Goal: Entertainment & Leisure: Consume media (video, audio)

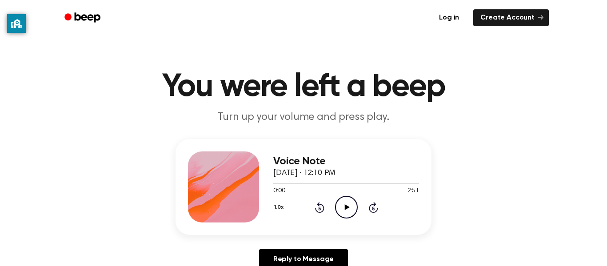
click at [341, 211] on icon "Play Audio" at bounding box center [346, 207] width 23 height 23
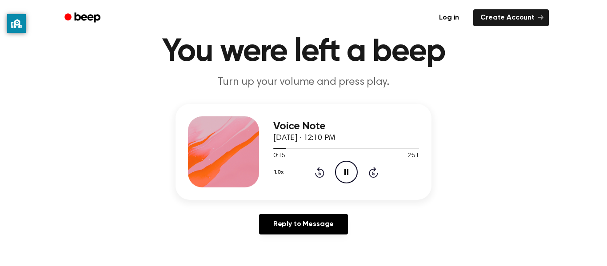
scroll to position [36, 0]
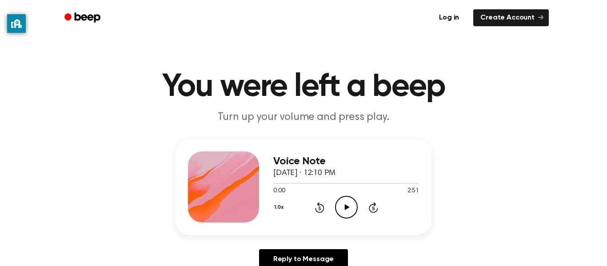
click at [345, 202] on icon "Play Audio" at bounding box center [346, 207] width 23 height 23
click at [373, 204] on icon at bounding box center [373, 207] width 9 height 11
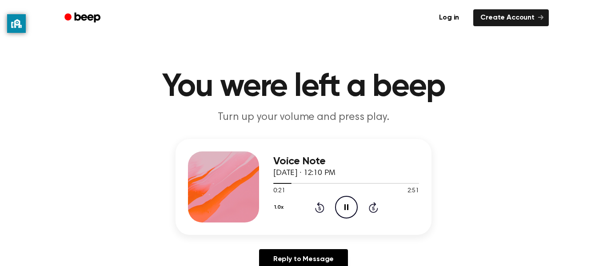
click at [373, 204] on icon at bounding box center [373, 207] width 9 height 11
click at [373, 203] on icon "Skip 5 seconds" at bounding box center [374, 208] width 10 height 12
click at [373, 214] on div "1.0x Rewind 5 seconds Pause Audio Skip 5 seconds" at bounding box center [346, 207] width 146 height 23
click at [373, 209] on icon at bounding box center [373, 209] width 2 height 4
click at [370, 205] on icon at bounding box center [373, 207] width 9 height 11
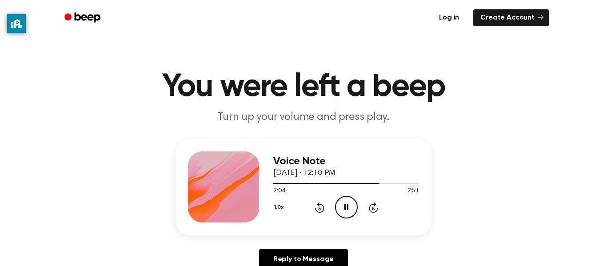
click at [338, 207] on icon "Pause Audio" at bounding box center [346, 207] width 23 height 23
click at [346, 209] on icon at bounding box center [347, 208] width 5 height 6
click at [347, 205] on icon "Play Audio" at bounding box center [346, 207] width 23 height 23
click at [343, 212] on icon "Play Audio" at bounding box center [346, 207] width 23 height 23
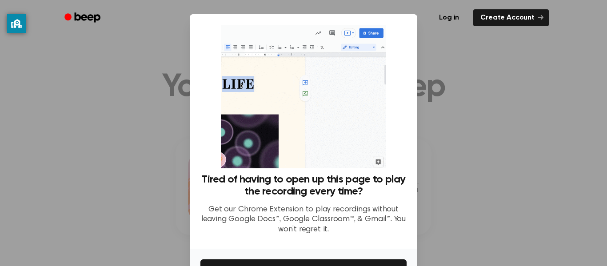
click at [442, 121] on div at bounding box center [303, 133] width 607 height 266
click at [185, 95] on div at bounding box center [303, 133] width 607 height 266
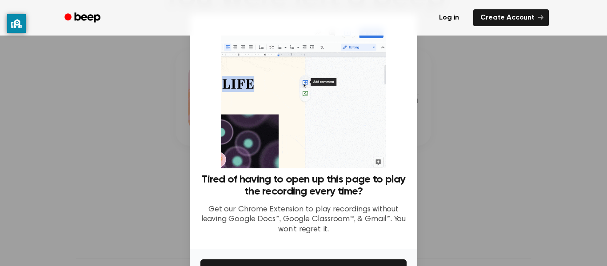
scroll to position [48, 0]
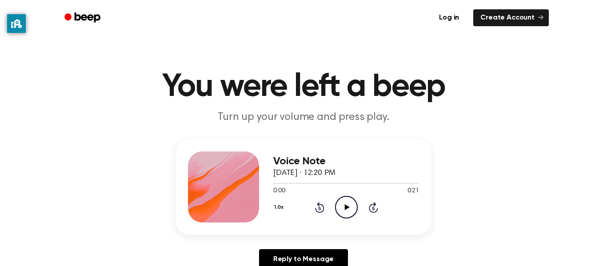
click at [349, 212] on icon "Play Audio" at bounding box center [346, 207] width 23 height 23
click at [346, 208] on icon at bounding box center [347, 208] width 5 height 6
click at [346, 214] on icon "Play Audio" at bounding box center [346, 207] width 23 height 23
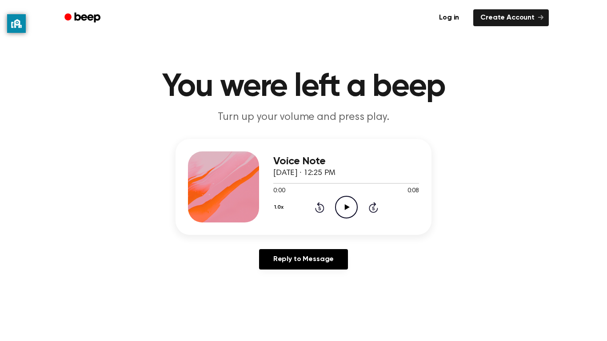
click at [303, 204] on icon "Play Audio" at bounding box center [346, 207] width 23 height 23
click at [338, 203] on icon "Play Audio" at bounding box center [346, 207] width 23 height 23
click at [354, 203] on icon "Play Audio" at bounding box center [346, 207] width 23 height 23
click at [348, 201] on icon "Play Audio" at bounding box center [346, 207] width 23 height 23
click at [348, 212] on icon "Play Audio" at bounding box center [346, 207] width 23 height 23
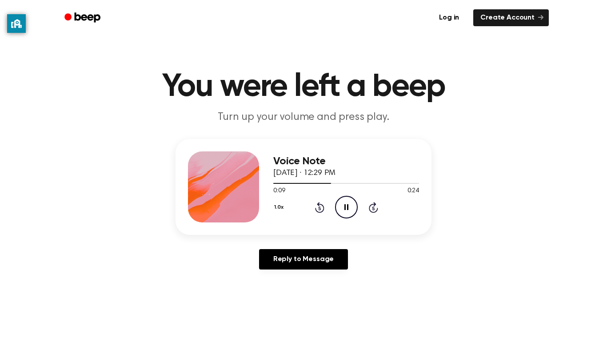
click at [347, 206] on icon "Pause Audio" at bounding box center [346, 207] width 23 height 23
click at [347, 206] on icon "Play Audio" at bounding box center [346, 207] width 23 height 23
click at [344, 201] on icon "Play Audio" at bounding box center [346, 207] width 23 height 23
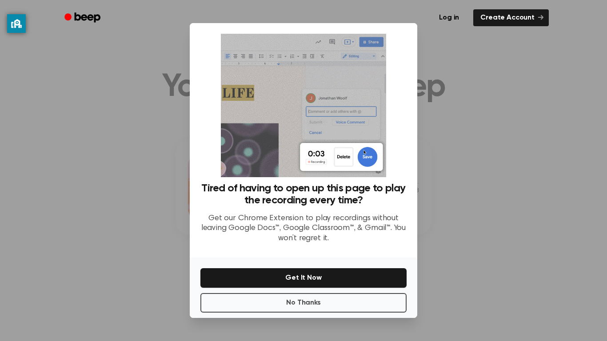
click at [435, 129] on div at bounding box center [303, 170] width 607 height 341
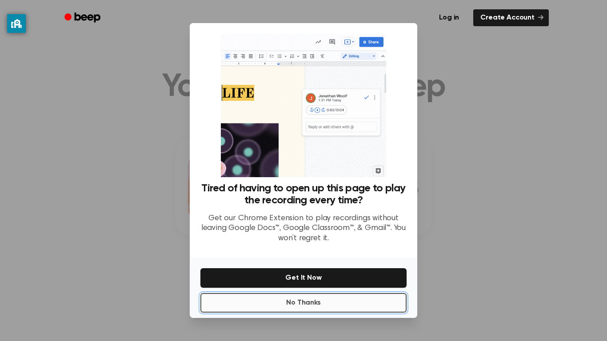
click at [395, 297] on button "No Thanks" at bounding box center [304, 303] width 206 height 20
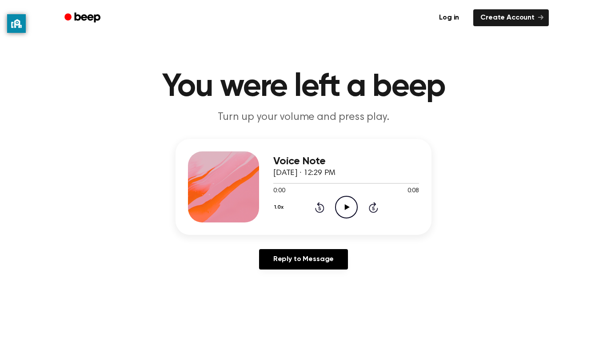
click at [345, 208] on icon at bounding box center [347, 208] width 5 height 6
click at [341, 210] on icon "Play Audio" at bounding box center [346, 207] width 23 height 23
click at [346, 209] on icon "Pause Audio" at bounding box center [346, 207] width 23 height 23
click at [346, 209] on icon at bounding box center [347, 208] width 5 height 6
click at [347, 211] on icon "Play Audio" at bounding box center [346, 207] width 23 height 23
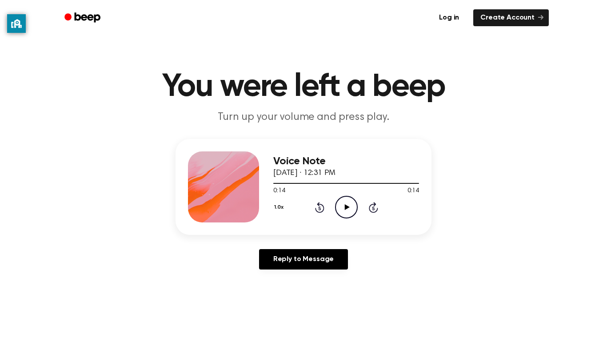
click at [340, 208] on icon "Play Audio" at bounding box center [346, 207] width 23 height 23
click at [345, 208] on icon at bounding box center [347, 208] width 5 height 6
